Goal: Task Accomplishment & Management: Manage account settings

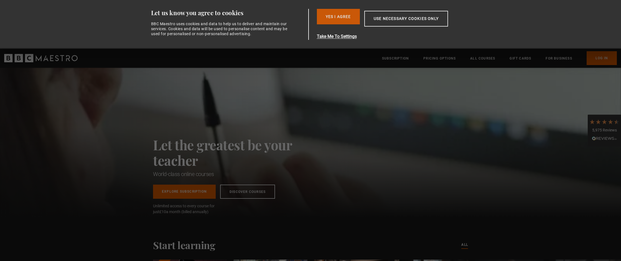
click at [352, 16] on button "Yes I Agree" at bounding box center [338, 17] width 43 height 16
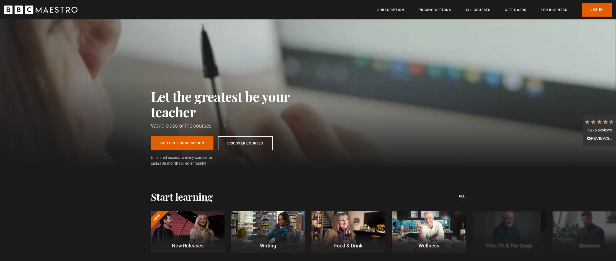
scroll to position [0, 73]
click at [600, 9] on link "Log In" at bounding box center [597, 10] width 30 height 14
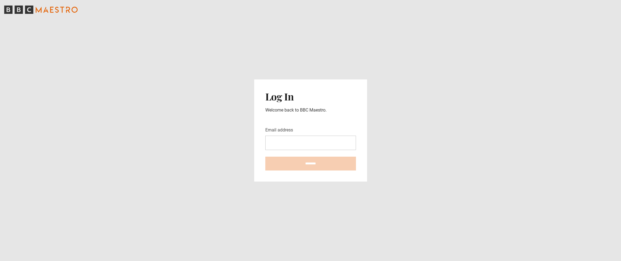
click at [281, 141] on input "Email address" at bounding box center [310, 143] width 91 height 14
type input "**********"
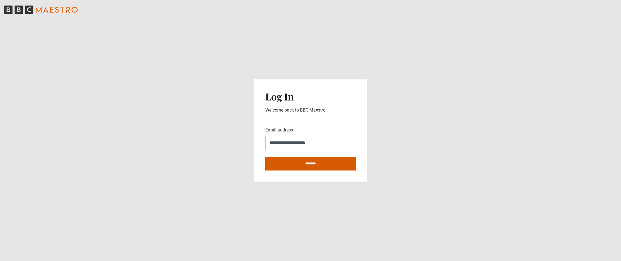
click at [307, 161] on input "********" at bounding box center [310, 164] width 91 height 14
type input "**********"
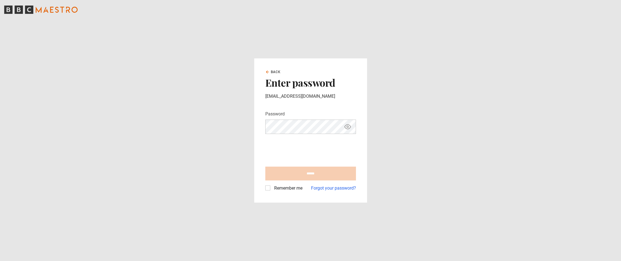
click at [345, 128] on icon "Show password" at bounding box center [347, 127] width 7 height 7
click at [305, 174] on input "******" at bounding box center [310, 174] width 91 height 14
type input "**********"
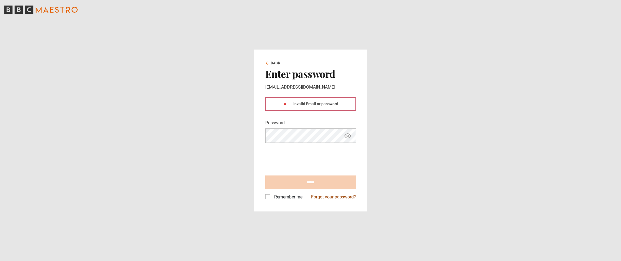
click at [327, 194] on link "Forgot your password?" at bounding box center [333, 197] width 45 height 7
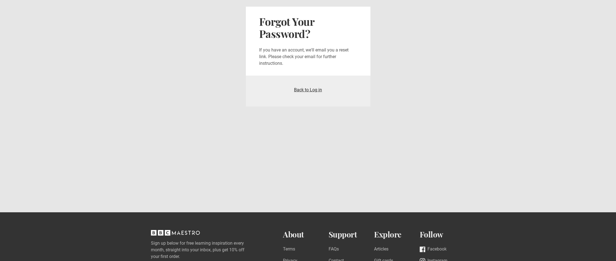
click at [317, 90] on link "Back to Log in" at bounding box center [308, 89] width 28 height 5
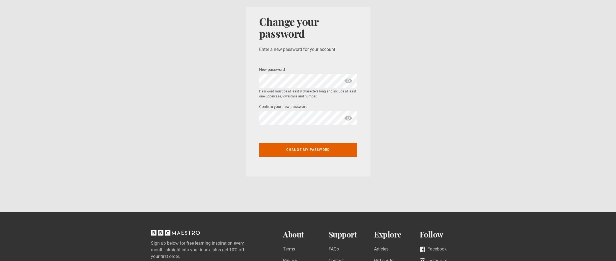
click at [348, 82] on span "show password" at bounding box center [348, 81] width 9 height 14
click at [259, 80] on div "Change your password Enter a new password for your account New password * Passw…" at bounding box center [308, 92] width 125 height 170
click at [349, 117] on span "show password" at bounding box center [348, 118] width 9 height 14
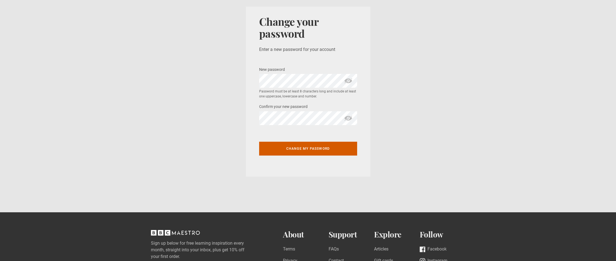
click at [305, 150] on button "Change my password" at bounding box center [308, 149] width 98 height 14
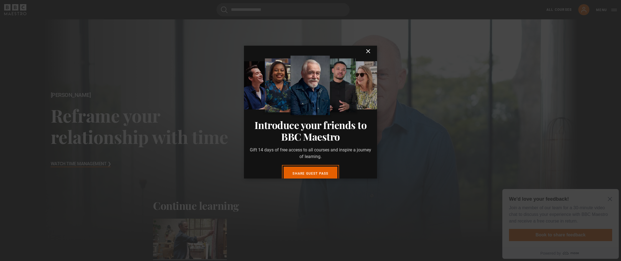
click at [366, 51] on icon "submit" at bounding box center [367, 51] width 3 height 3
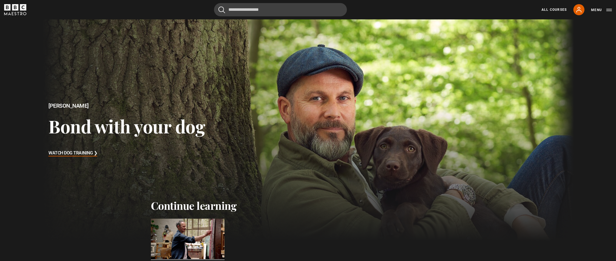
scroll to position [5, 0]
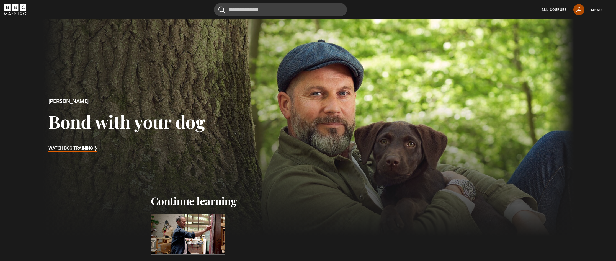
click at [580, 10] on icon at bounding box center [579, 9] width 7 height 7
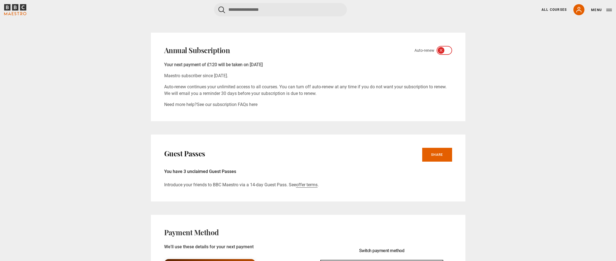
scroll to position [201, 0]
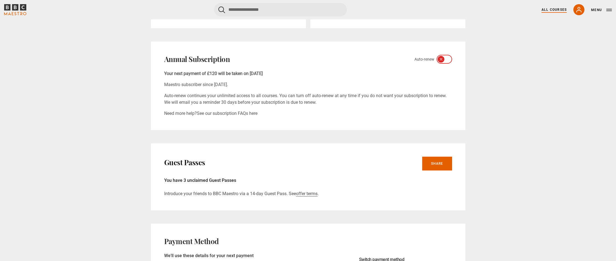
click at [565, 10] on link "All Courses" at bounding box center [554, 9] width 25 height 5
click at [553, 10] on link "All Courses" at bounding box center [554, 9] width 25 height 5
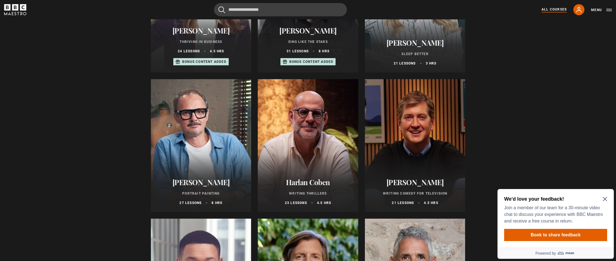
scroll to position [434, 0]
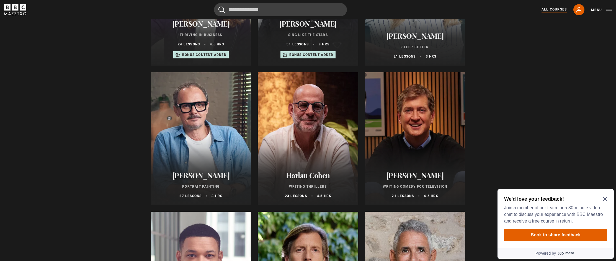
click at [215, 109] on div at bounding box center [201, 138] width 101 height 133
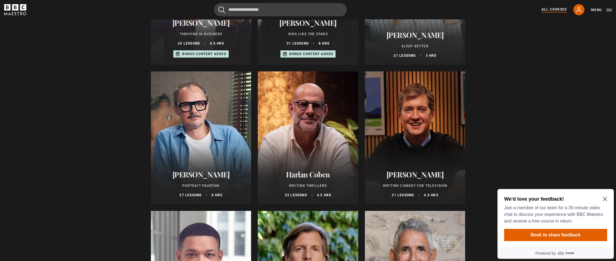
scroll to position [435, 0]
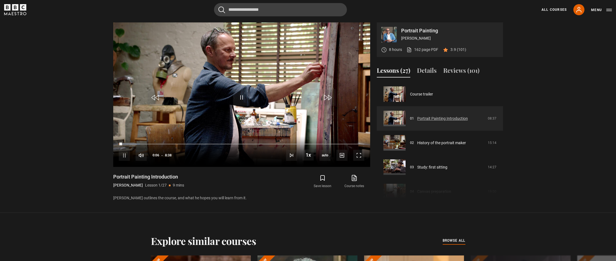
click at [429, 117] on link "Portrait Painting Introduction" at bounding box center [442, 119] width 51 height 6
